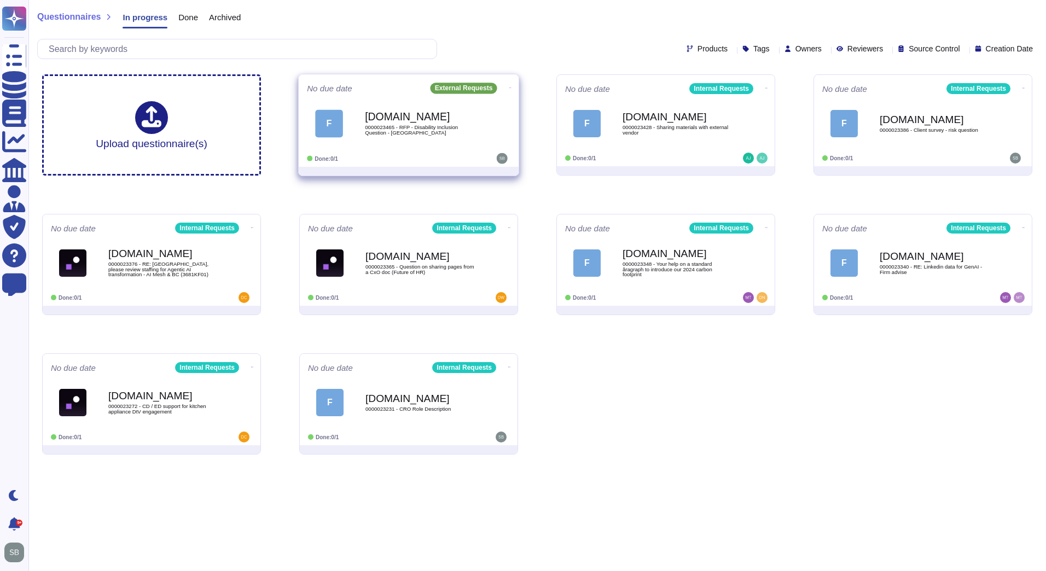
click at [427, 114] on b "[DOMAIN_NAME]" at bounding box center [420, 117] width 111 height 10
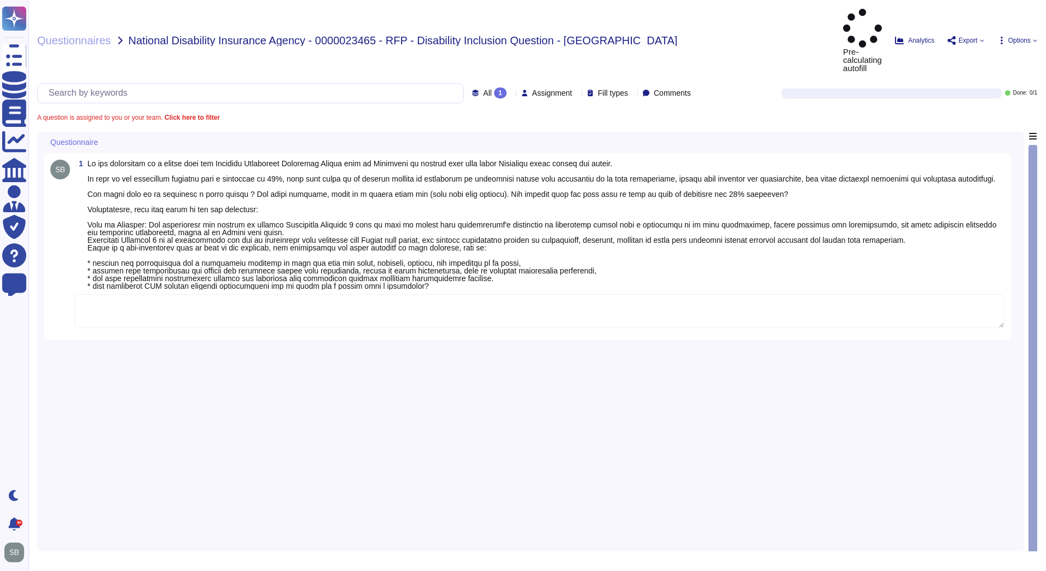
click at [133, 294] on textarea at bounding box center [539, 311] width 930 height 34
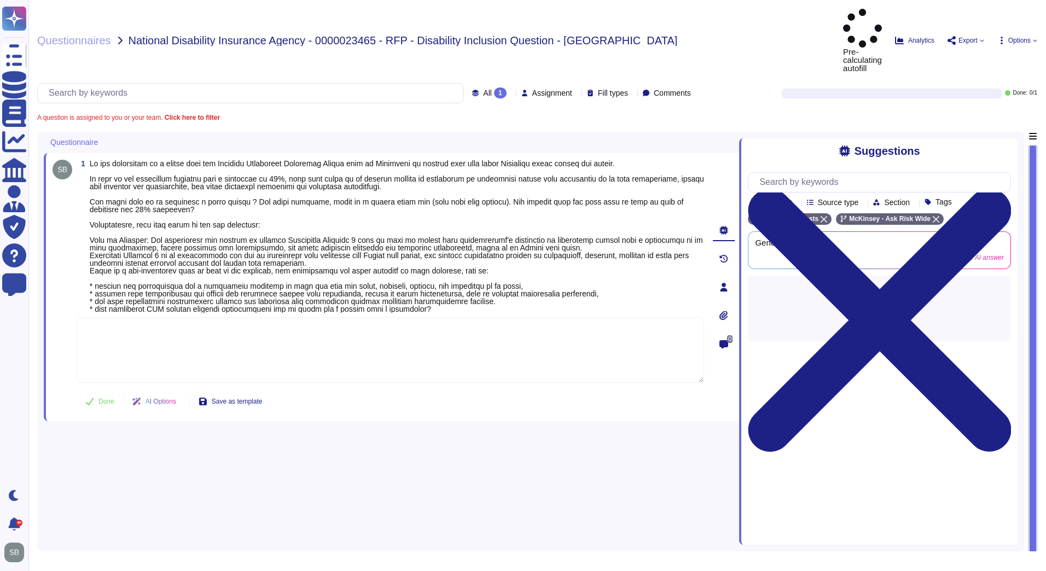
paste textarea "Please see our response as follows: Disability Strategy and Plan: Our Firm has …"
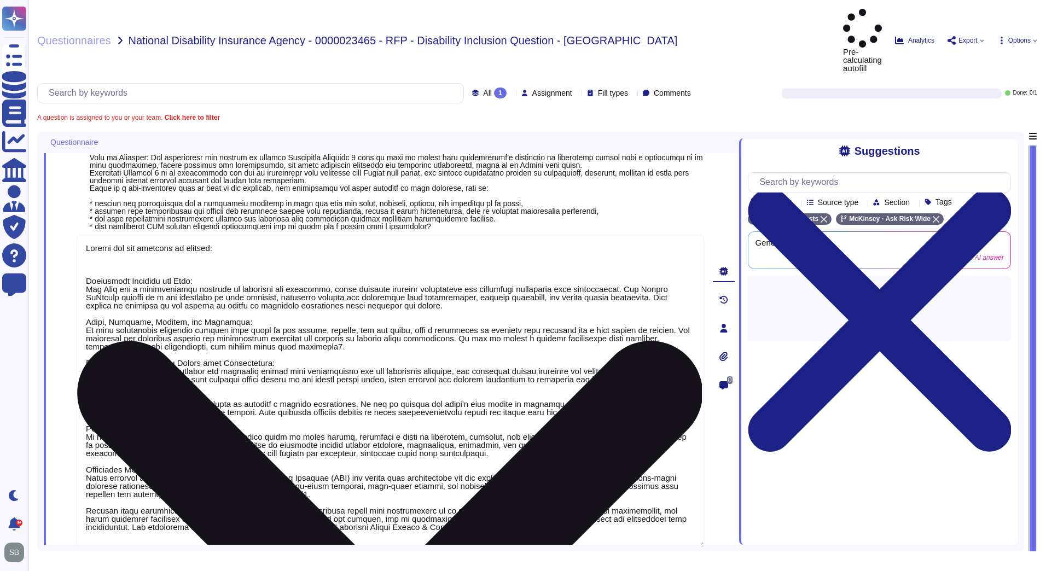
scroll to position [85, 0]
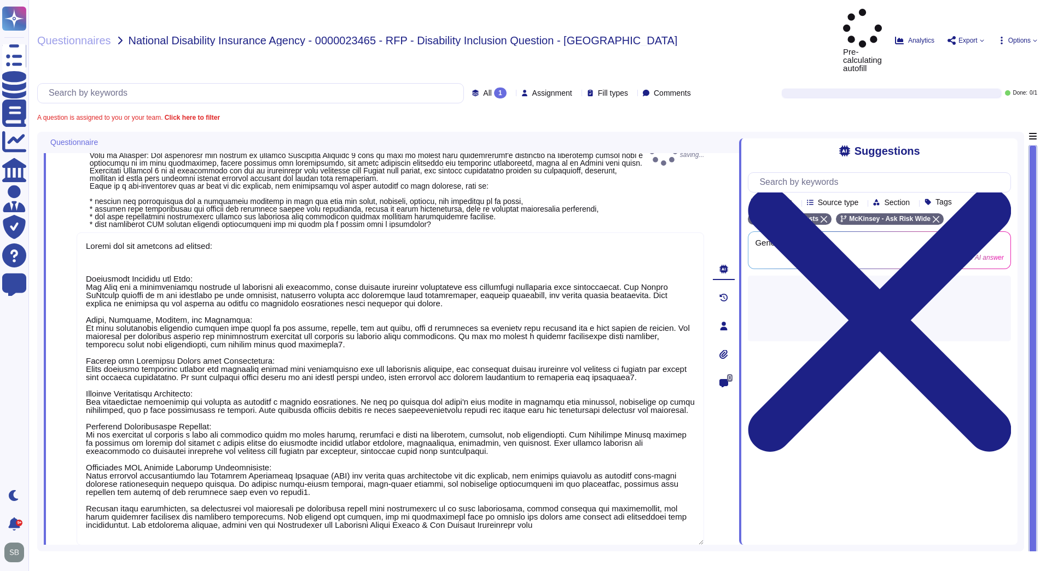
click at [105, 553] on button "Done" at bounding box center [100, 564] width 46 height 22
type textarea "Please see our response as follows: Disability Strategy and Plan: Our Firm has …"
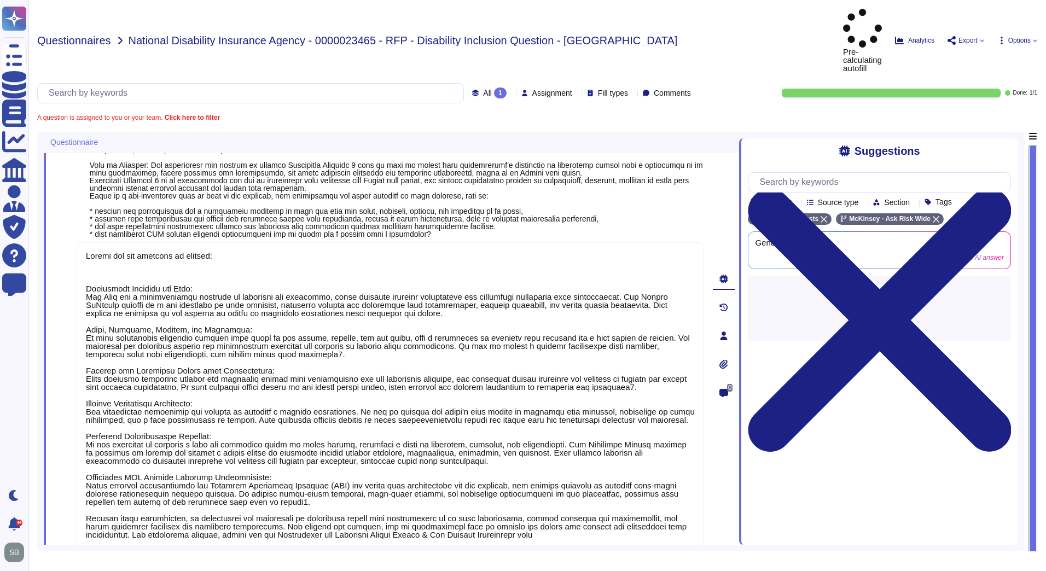
click at [92, 35] on span "Questionnaires" at bounding box center [74, 40] width 74 height 11
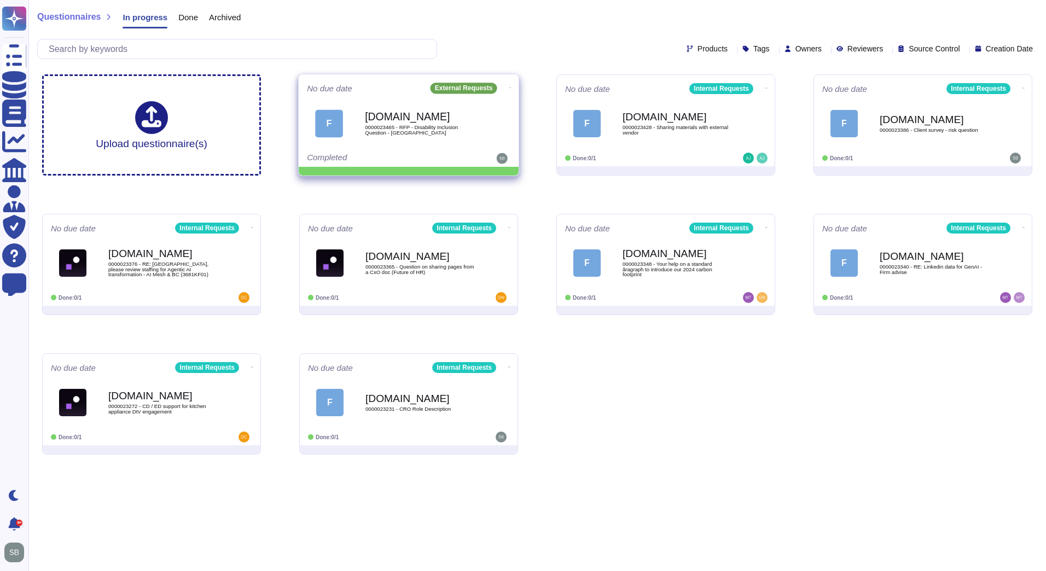
click at [509, 86] on icon at bounding box center [510, 87] width 2 height 3
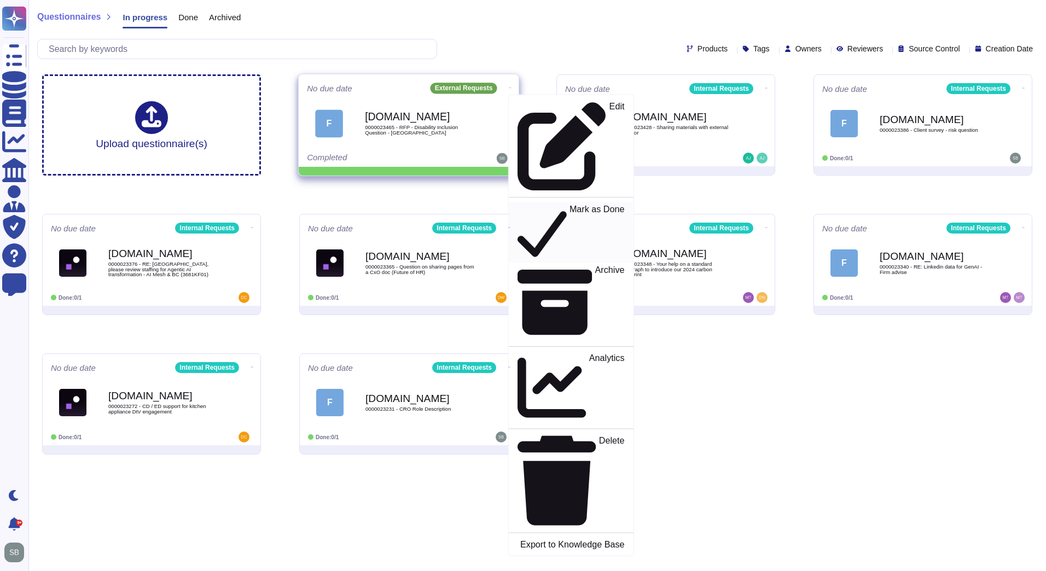
click at [569, 205] on p "Mark as Done" at bounding box center [596, 233] width 55 height 56
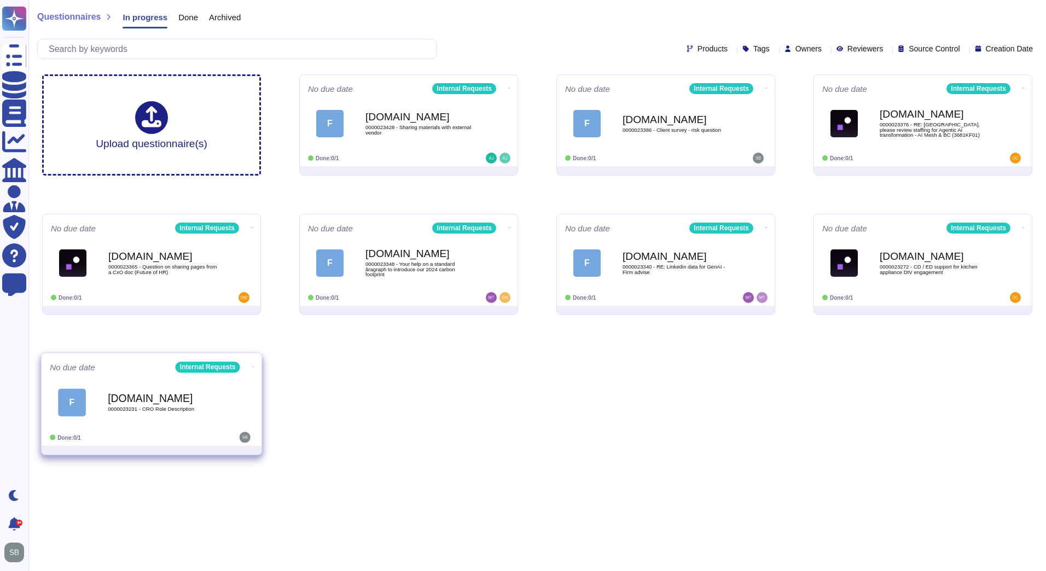
click at [252, 365] on icon at bounding box center [253, 366] width 2 height 3
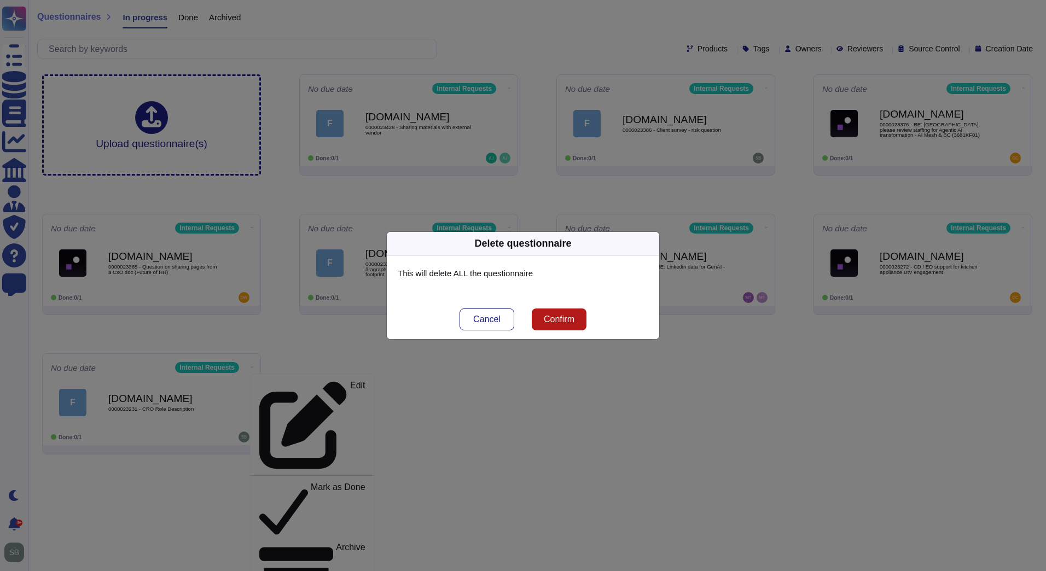
click at [562, 319] on span "Confirm" at bounding box center [559, 319] width 31 height 9
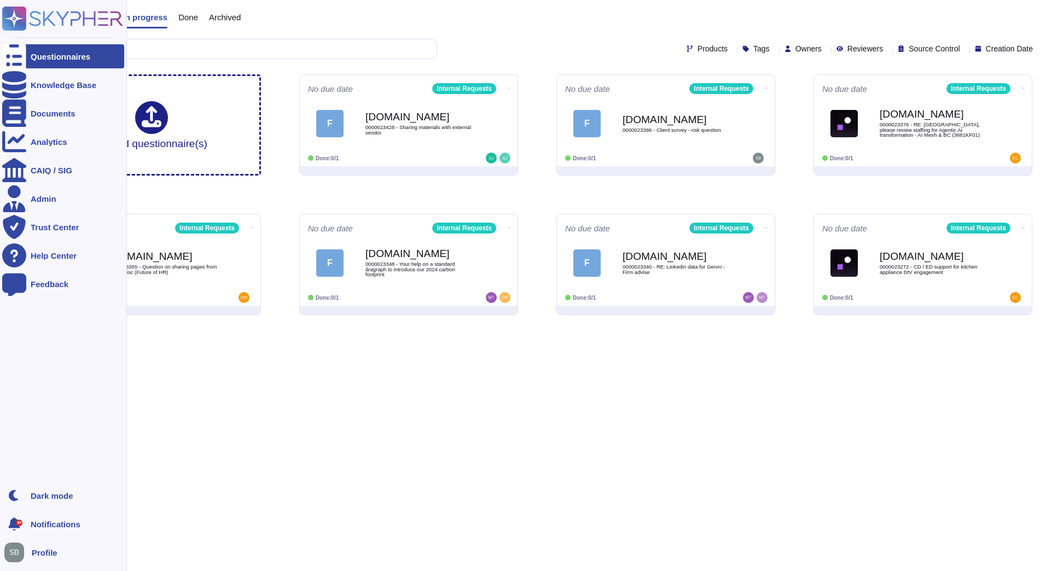
click at [51, 60] on div "Questionnaires" at bounding box center [61, 57] width 60 height 8
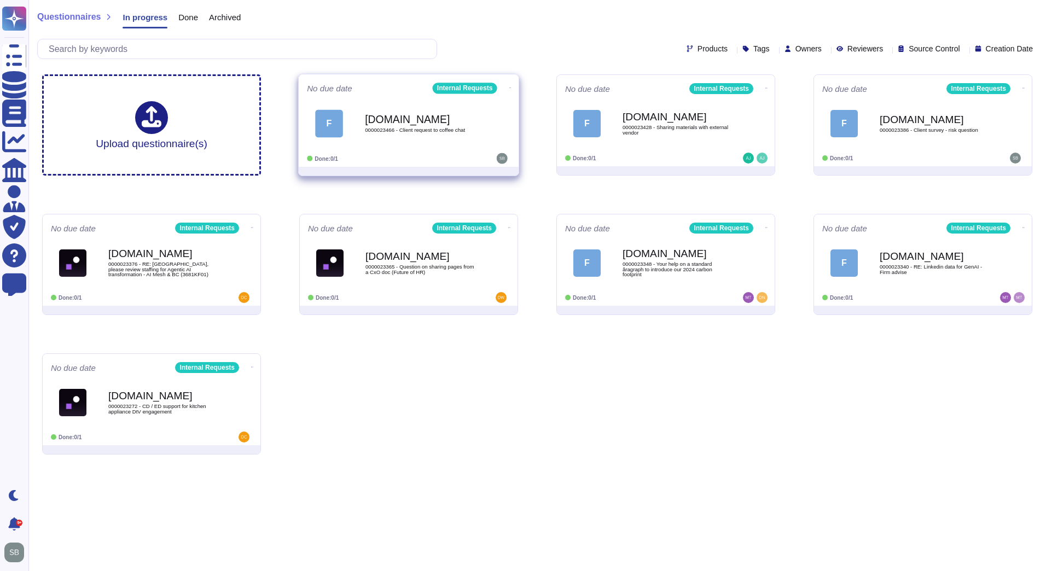
click at [415, 152] on div "No due date Internal Requests F Force.com 0000023466 - Client request to coffee…" at bounding box center [409, 120] width 220 height 92
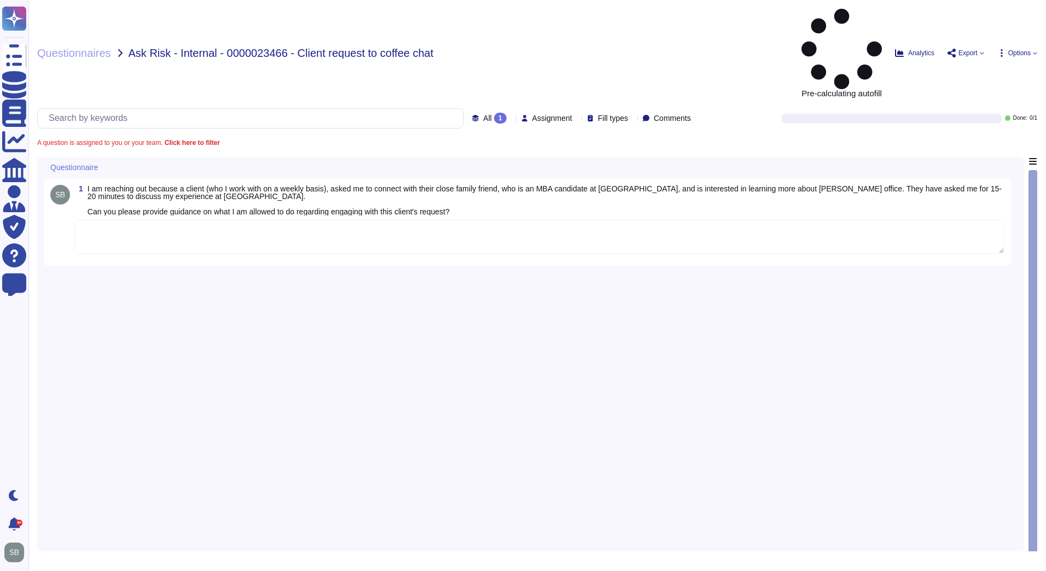
click at [146, 220] on textarea at bounding box center [539, 237] width 930 height 34
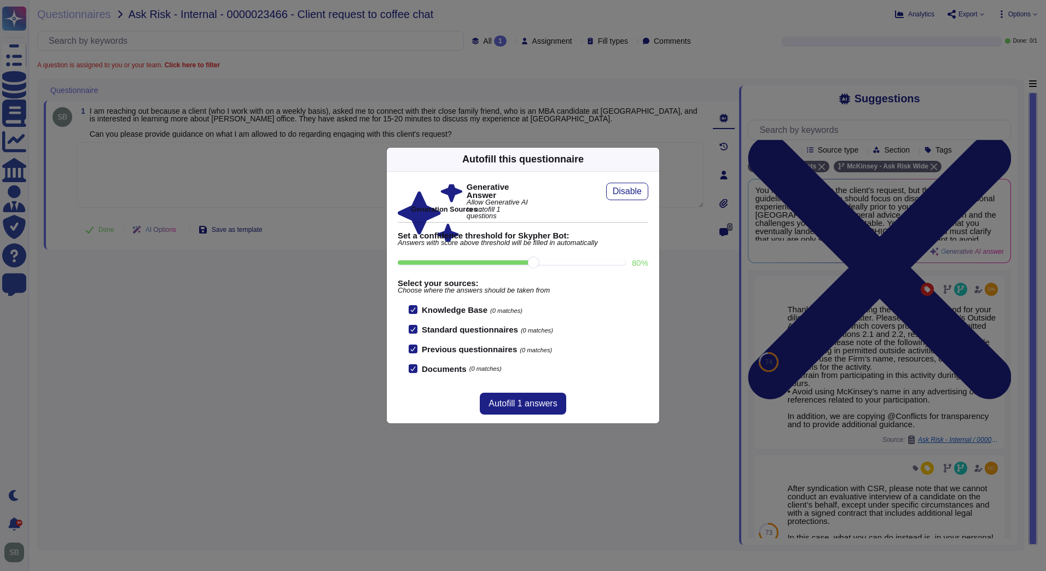
click at [653, 159] on icon at bounding box center [653, 159] width 0 height 0
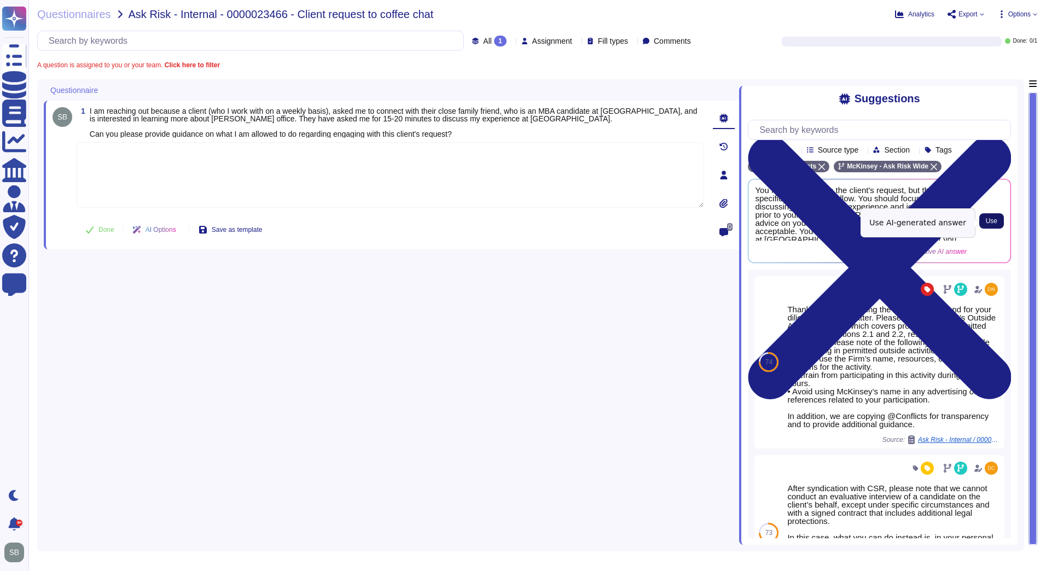
click at [986, 221] on button "Use" at bounding box center [991, 220] width 25 height 15
type textarea "You may engage with the client's request, but there are specific guidelines to …"
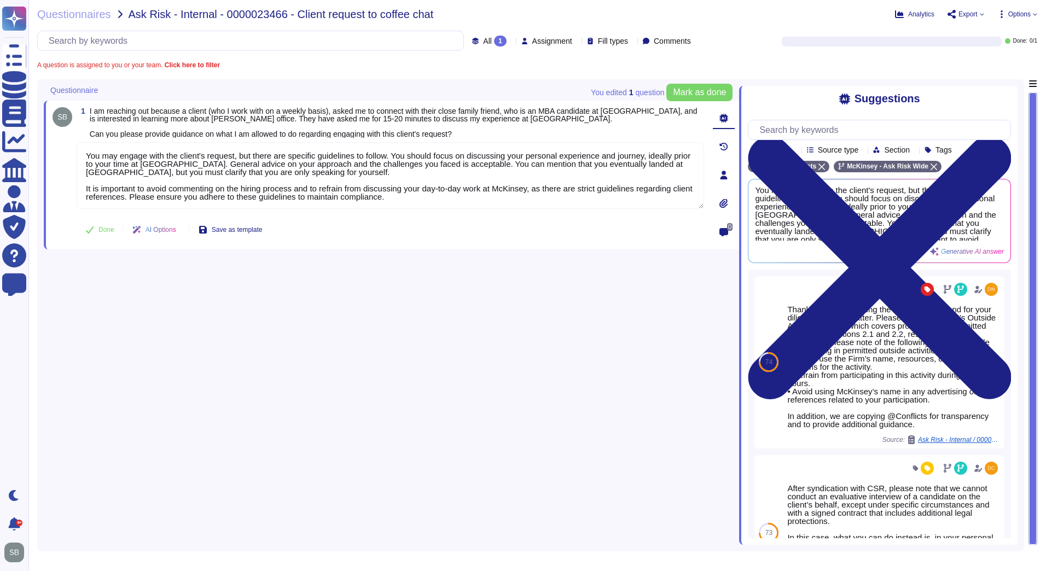
drag, startPoint x: 467, startPoint y: 132, endPoint x: 89, endPoint y: 111, distance: 379.1
click at [89, 111] on span "1 I am reaching out because a client (who I work with on a weekly basis), asked…" at bounding box center [390, 122] width 627 height 31
copy span "I am reaching out because a client (who I work with on a weekly basis), asked m…"
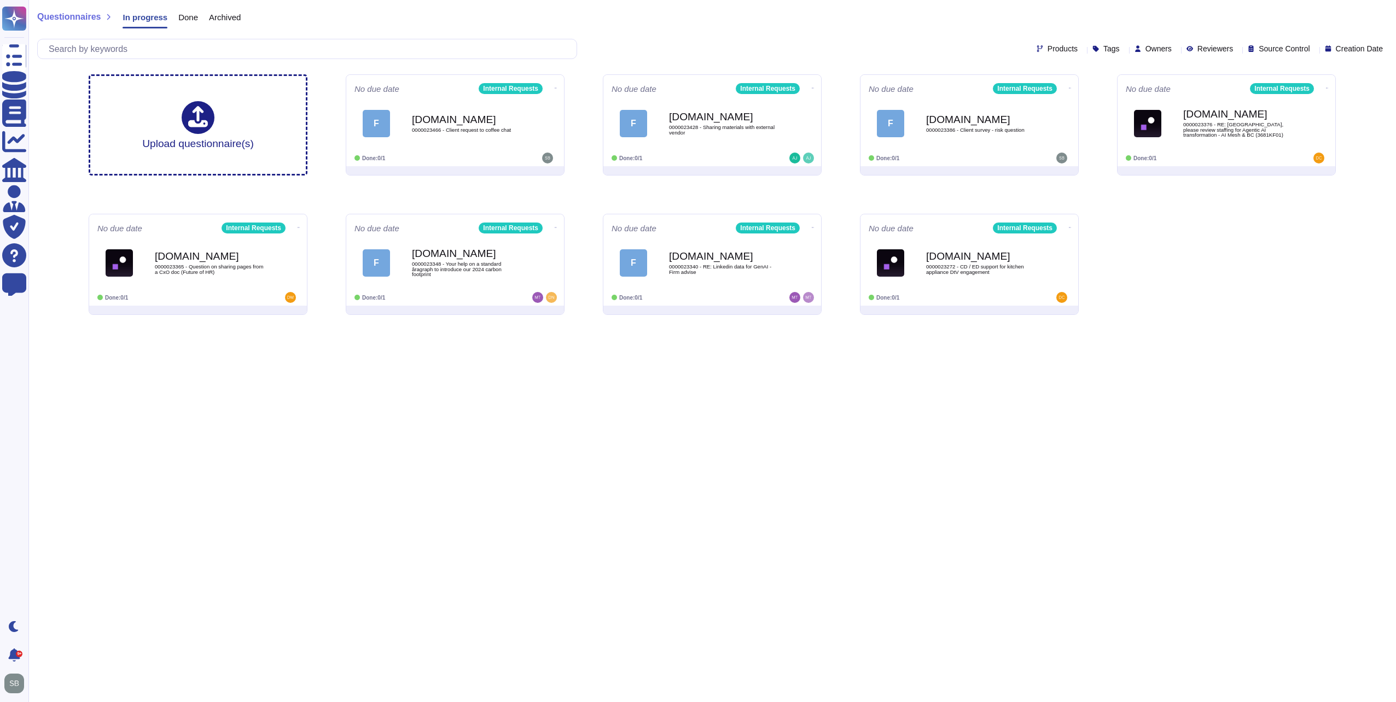
click at [657, 324] on html "Questionnaires Knowledge Base Documents Analytics CAIQ / SIG Admin Trust Center…" at bounding box center [698, 162] width 1396 height 324
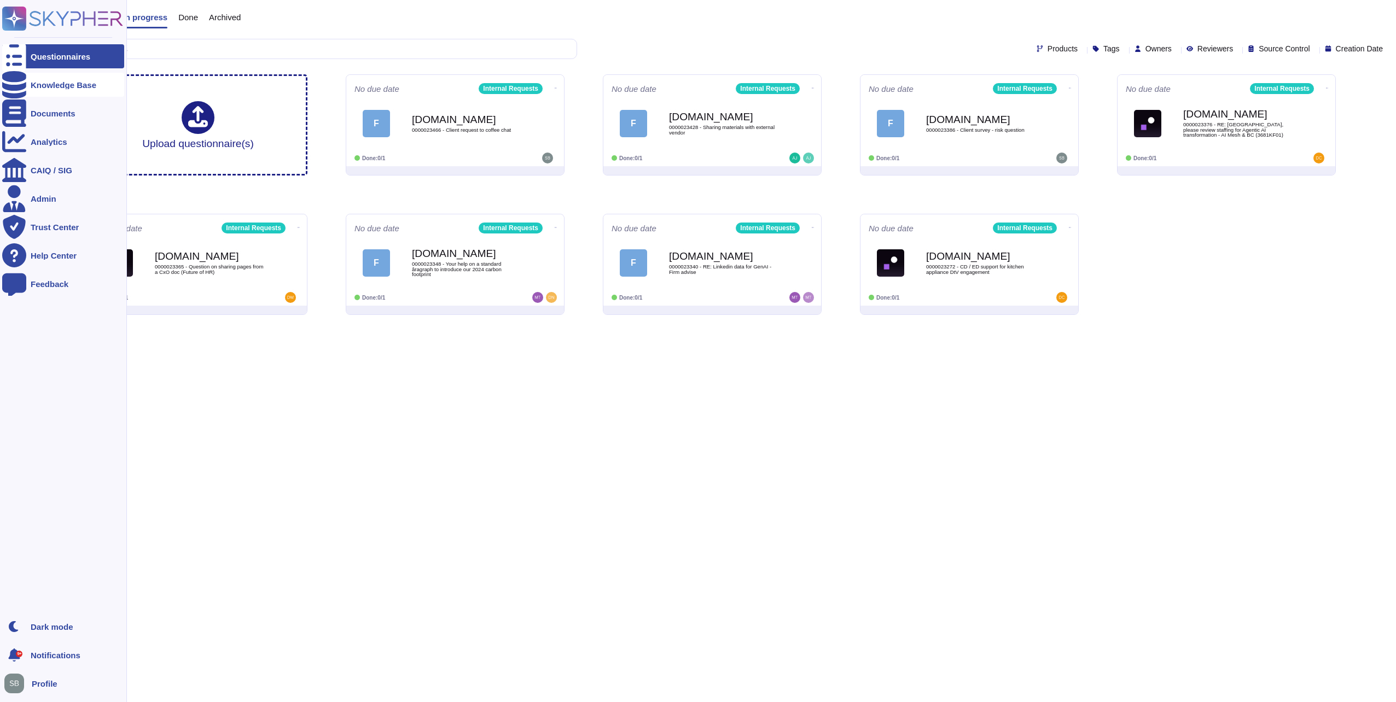
click at [16, 77] on div at bounding box center [14, 85] width 24 height 24
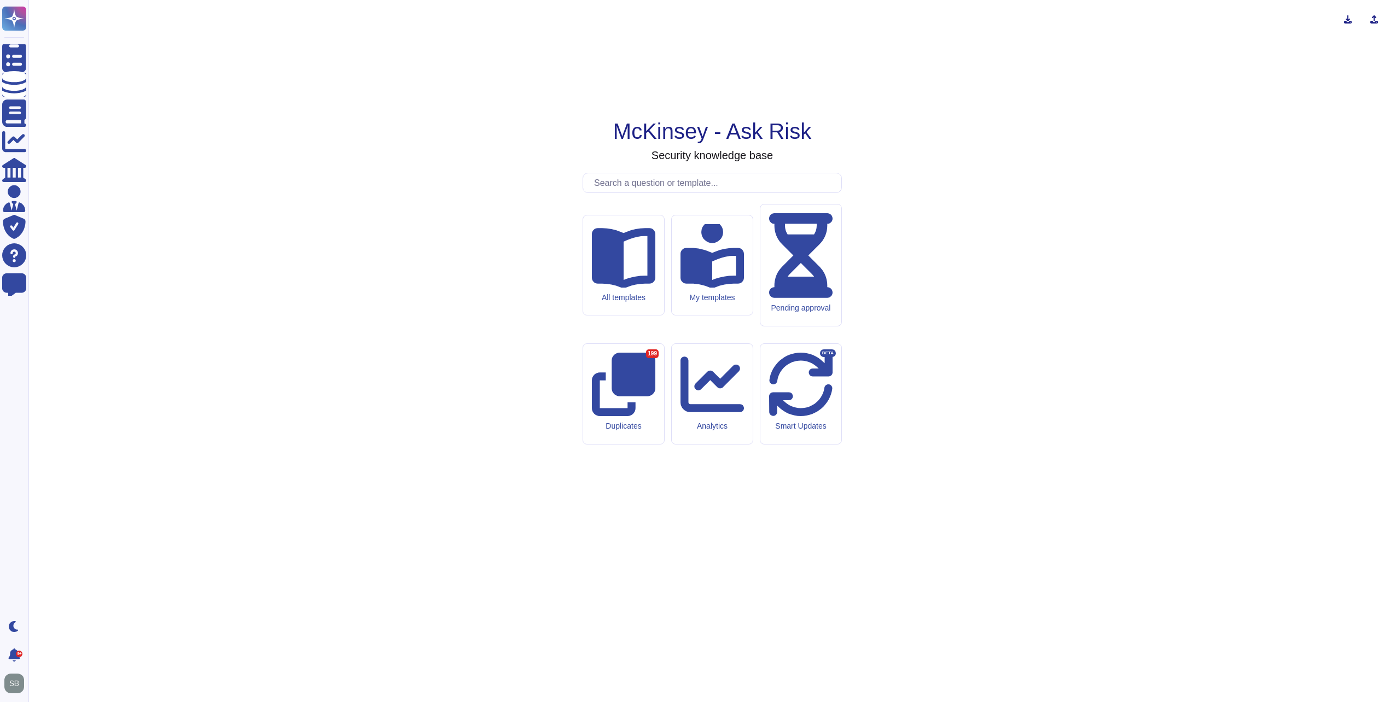
click at [677, 193] on input "text" at bounding box center [715, 182] width 253 height 19
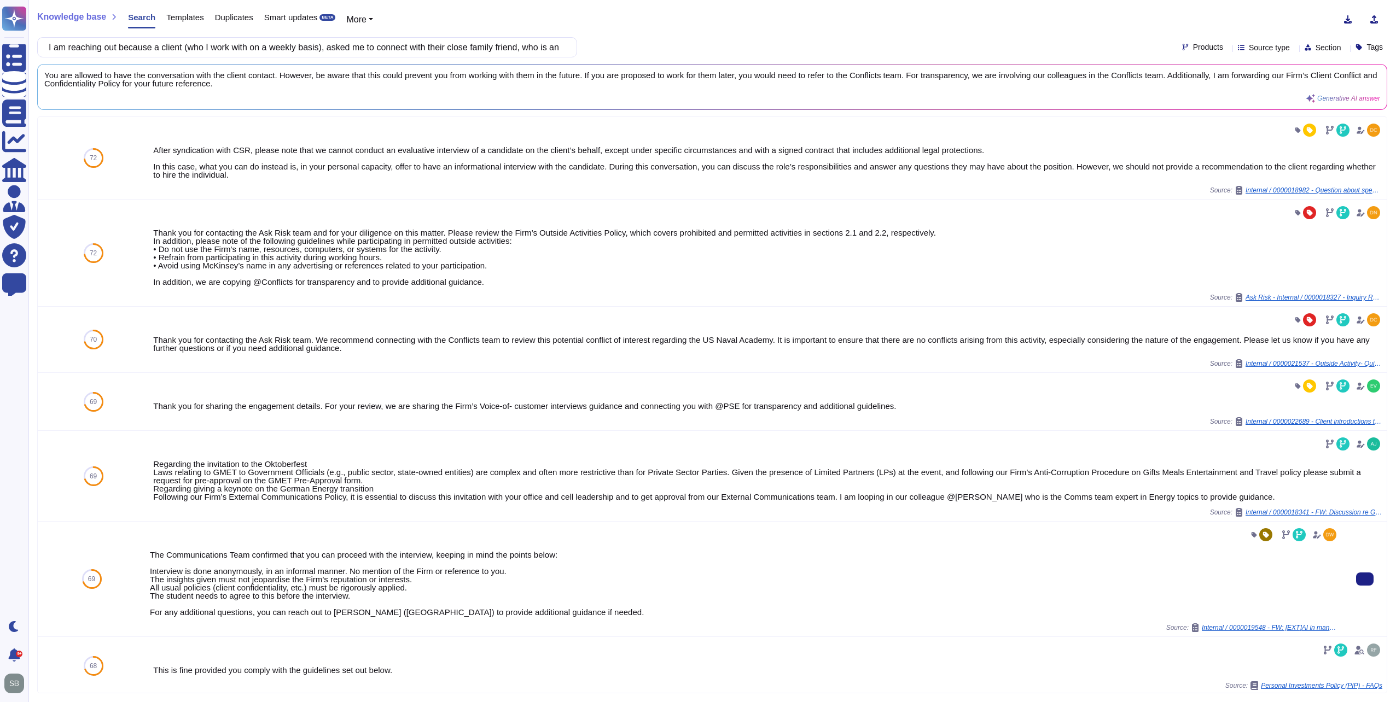
click at [1106, 571] on div "The Communications Team confirmed that you can proceed with the interview, keep…" at bounding box center [744, 579] width 1189 height 106
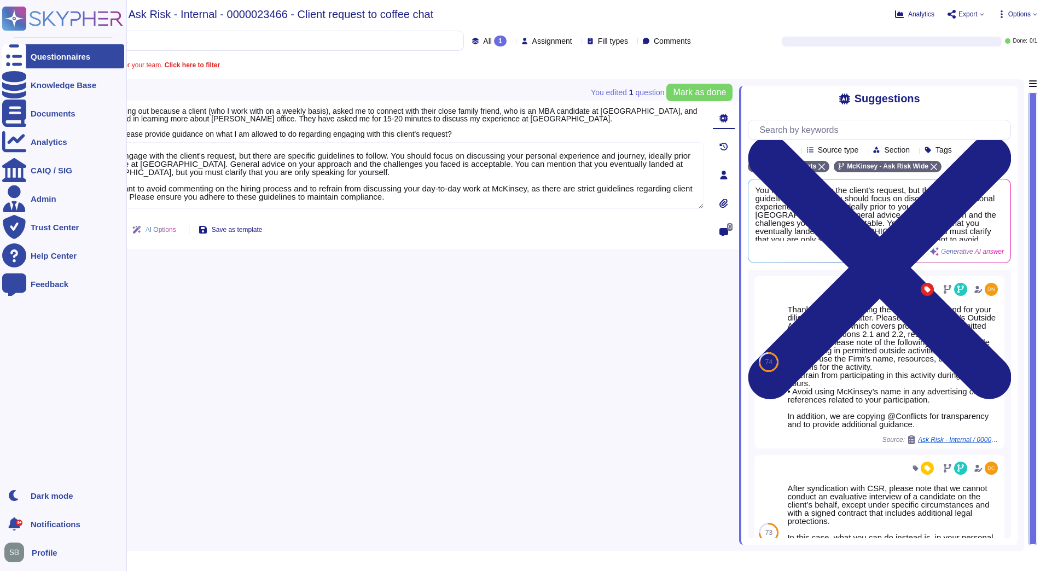
type textarea "You may engage with the client's request, but there are specific guidelines to …"
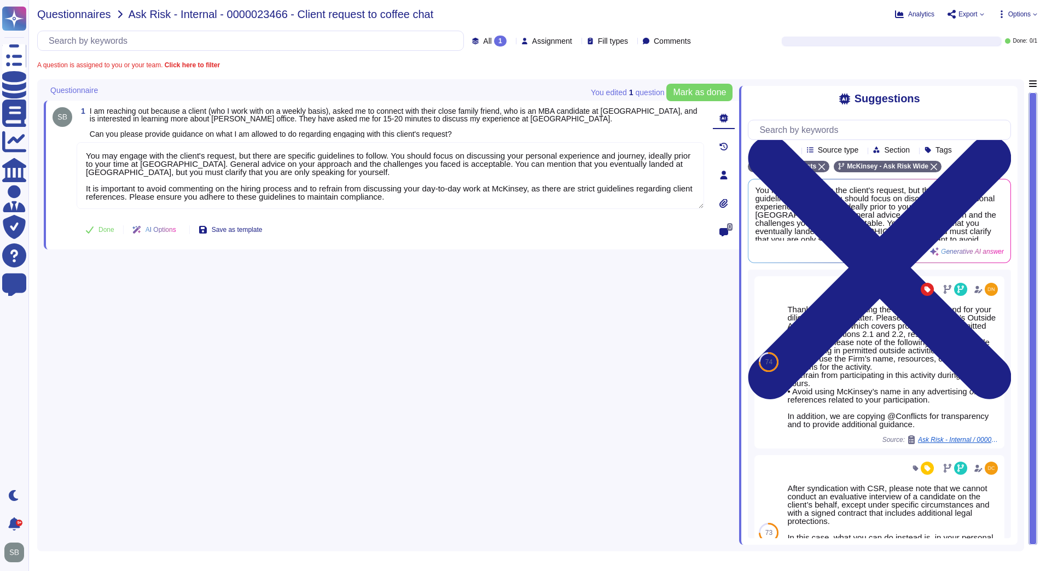
click at [84, 13] on span "Questionnaires" at bounding box center [74, 14] width 74 height 11
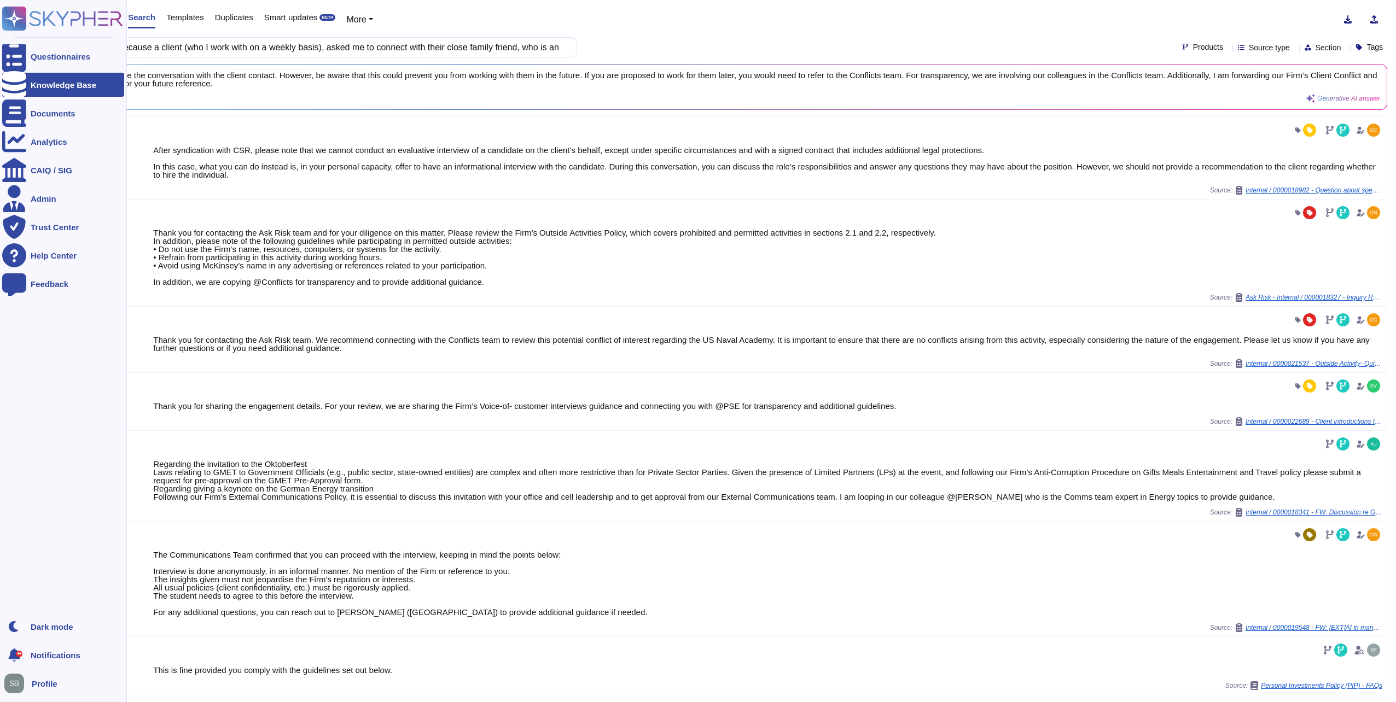
click at [14, 18] on icon at bounding box center [14, 18] width 1 height 1
